Goal: Find specific page/section: Find specific page/section

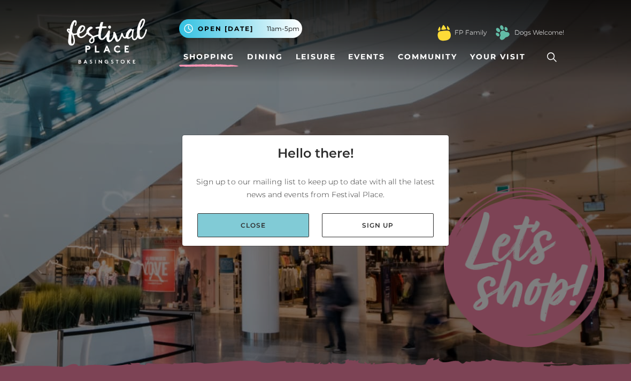
click at [258, 237] on link "Close" at bounding box center [253, 225] width 112 height 24
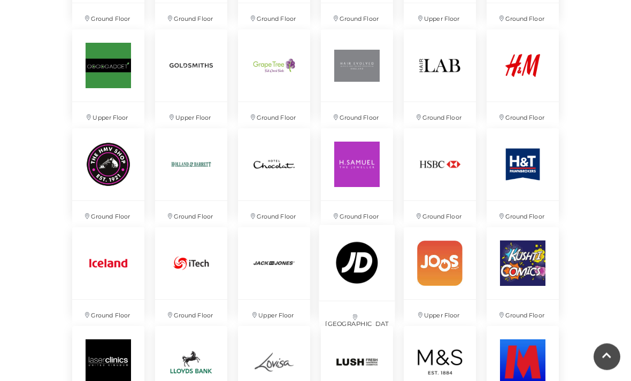
scroll to position [1296, 0]
click at [349, 265] on img at bounding box center [357, 263] width 76 height 76
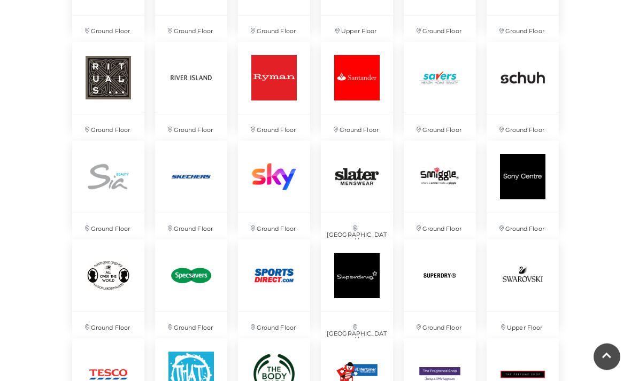
scroll to position [1977, 0]
click at [273, 280] on img at bounding box center [274, 275] width 76 height 76
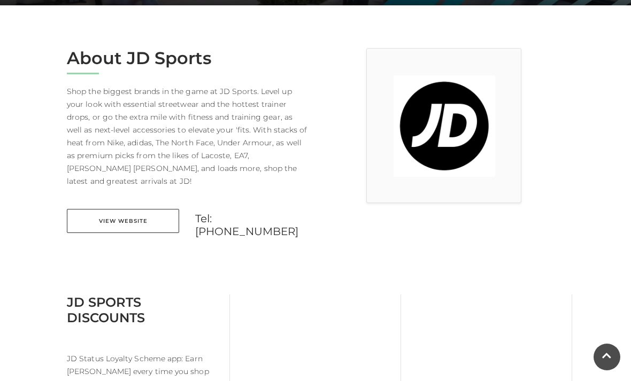
scroll to position [245, 0]
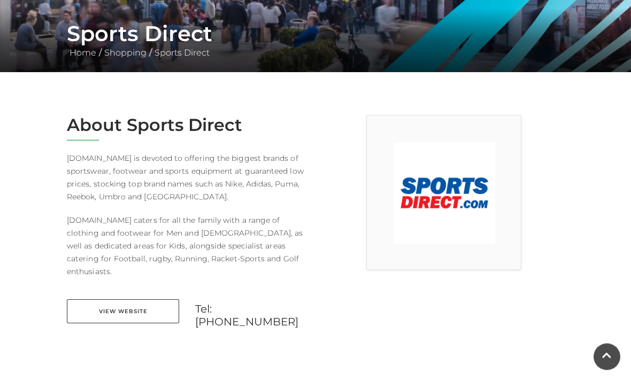
scroll to position [199, 0]
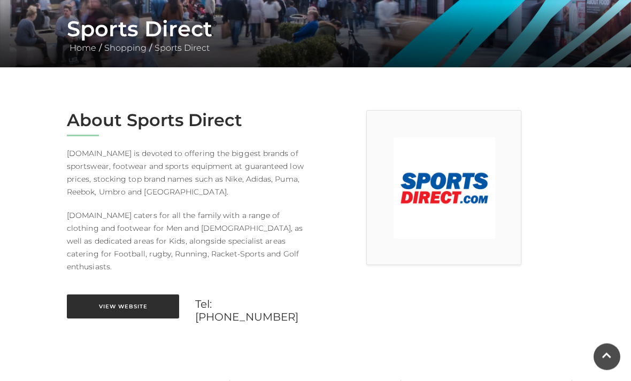
click at [111, 295] on link "View Website" at bounding box center [123, 307] width 112 height 24
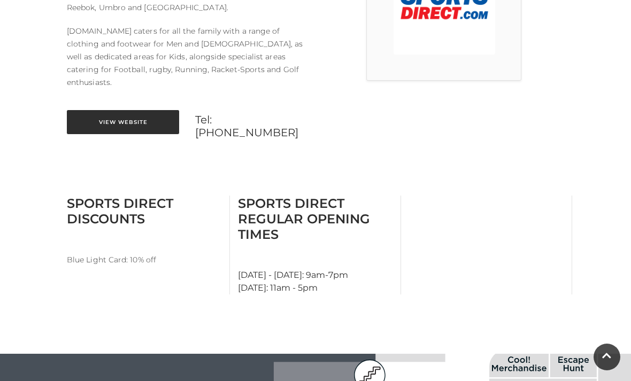
scroll to position [414, 0]
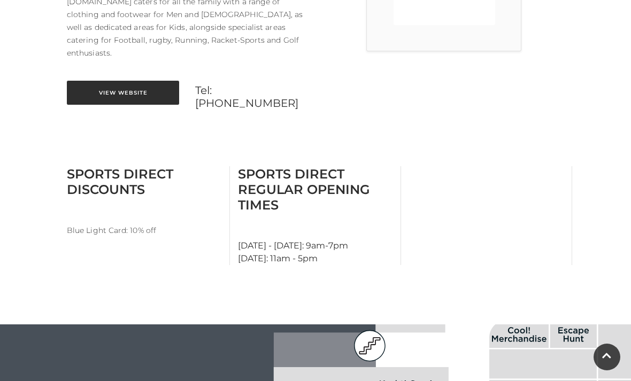
click at [96, 81] on link "View Website" at bounding box center [123, 93] width 112 height 24
